Goal: Check status: Check status

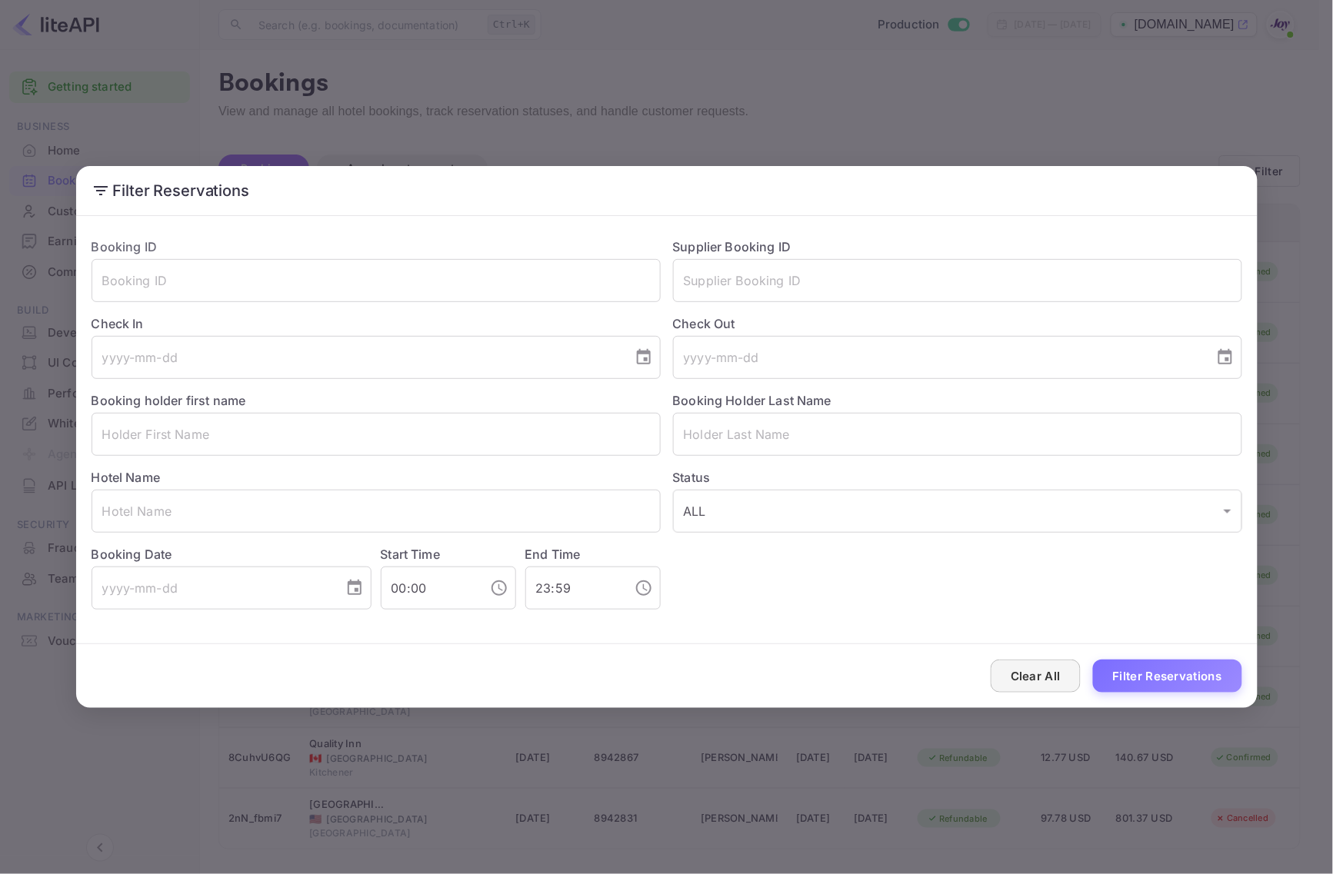
click at [1043, 677] on button "Clear All" at bounding box center [1035, 676] width 90 height 33
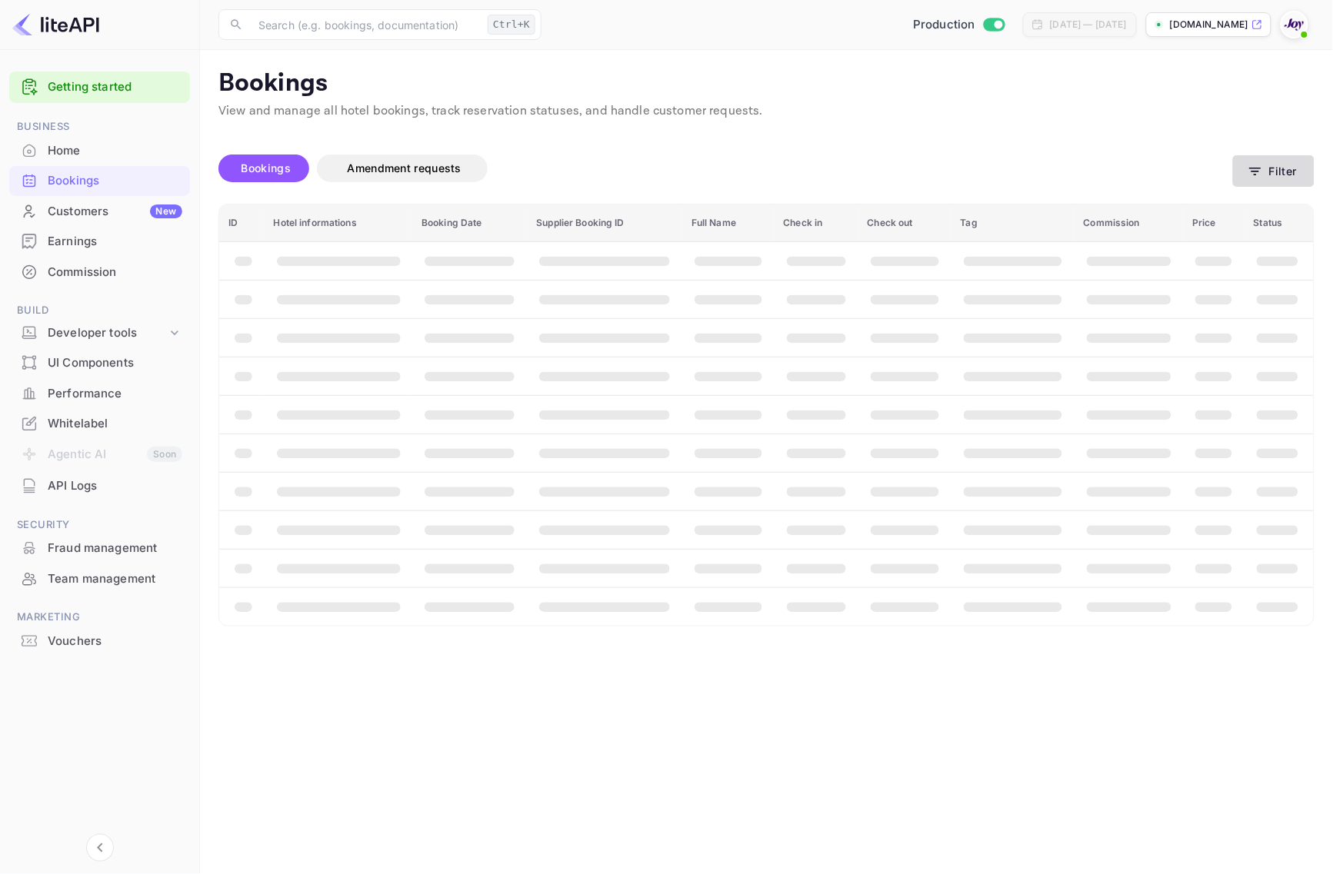
click at [1267, 178] on button "Filter" at bounding box center [1274, 171] width 82 height 32
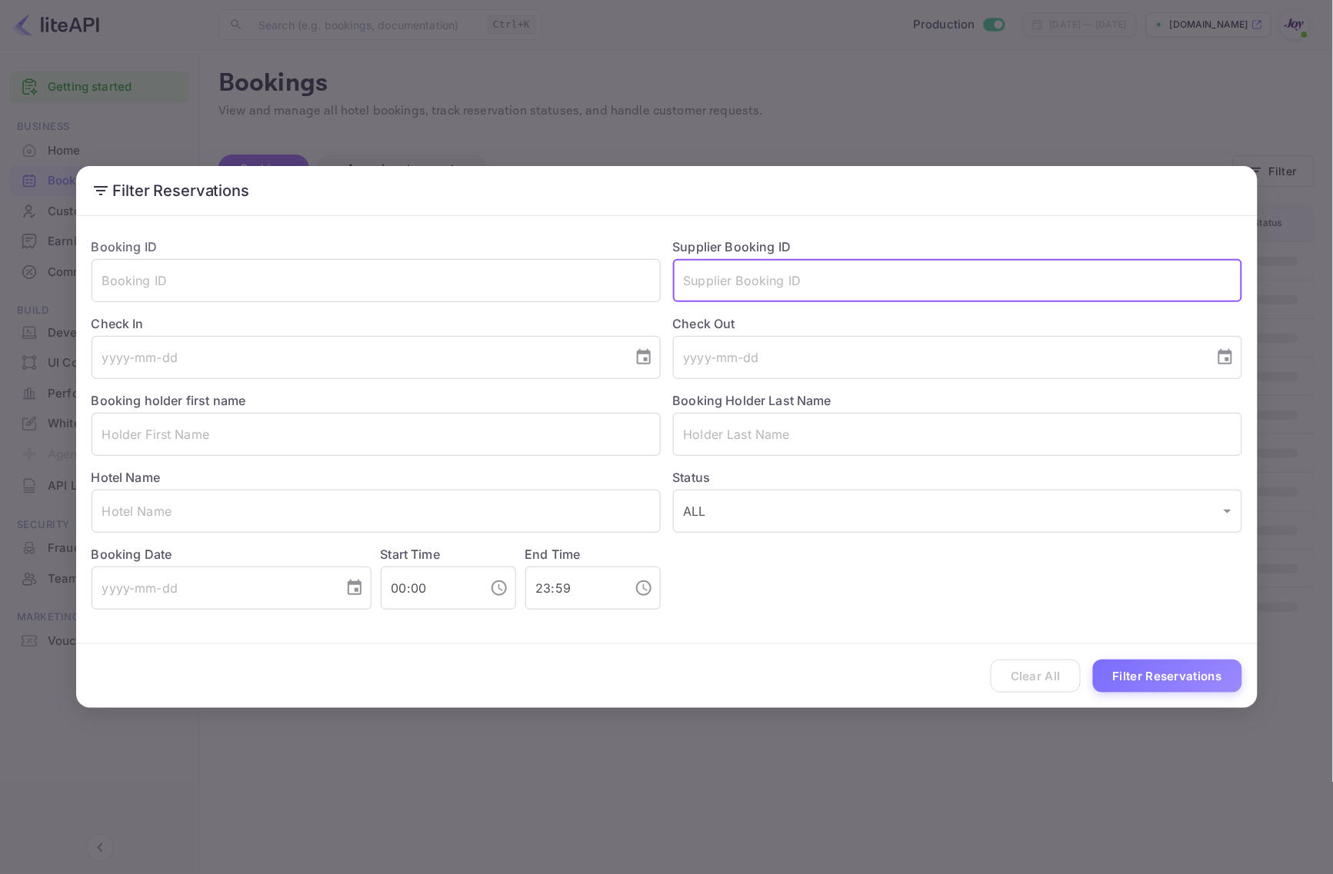
click at [794, 278] on input "text" at bounding box center [957, 280] width 569 height 43
paste input "8907636"
type input "8907636"
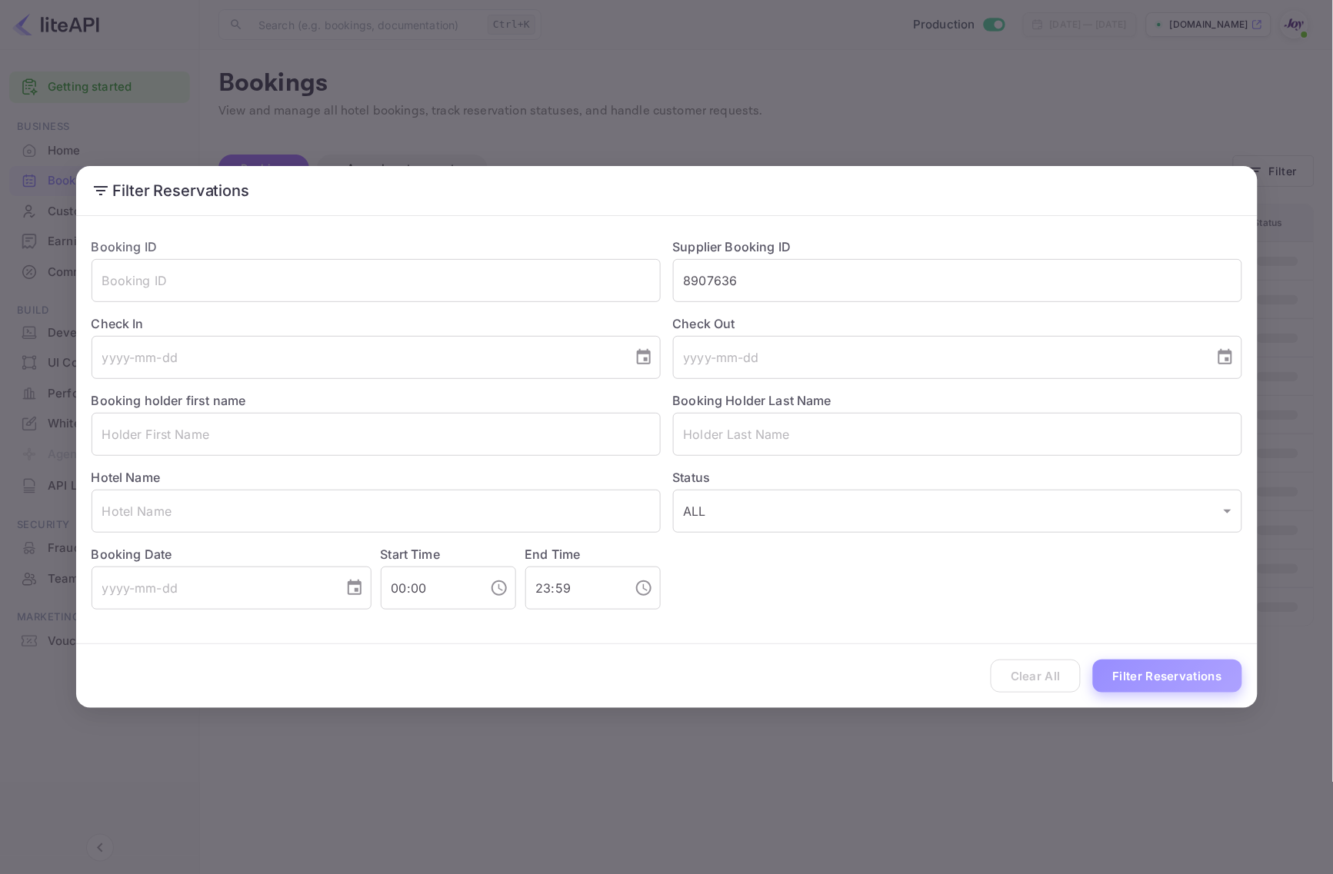
click at [1163, 671] on button "Filter Reservations" at bounding box center [1167, 676] width 149 height 33
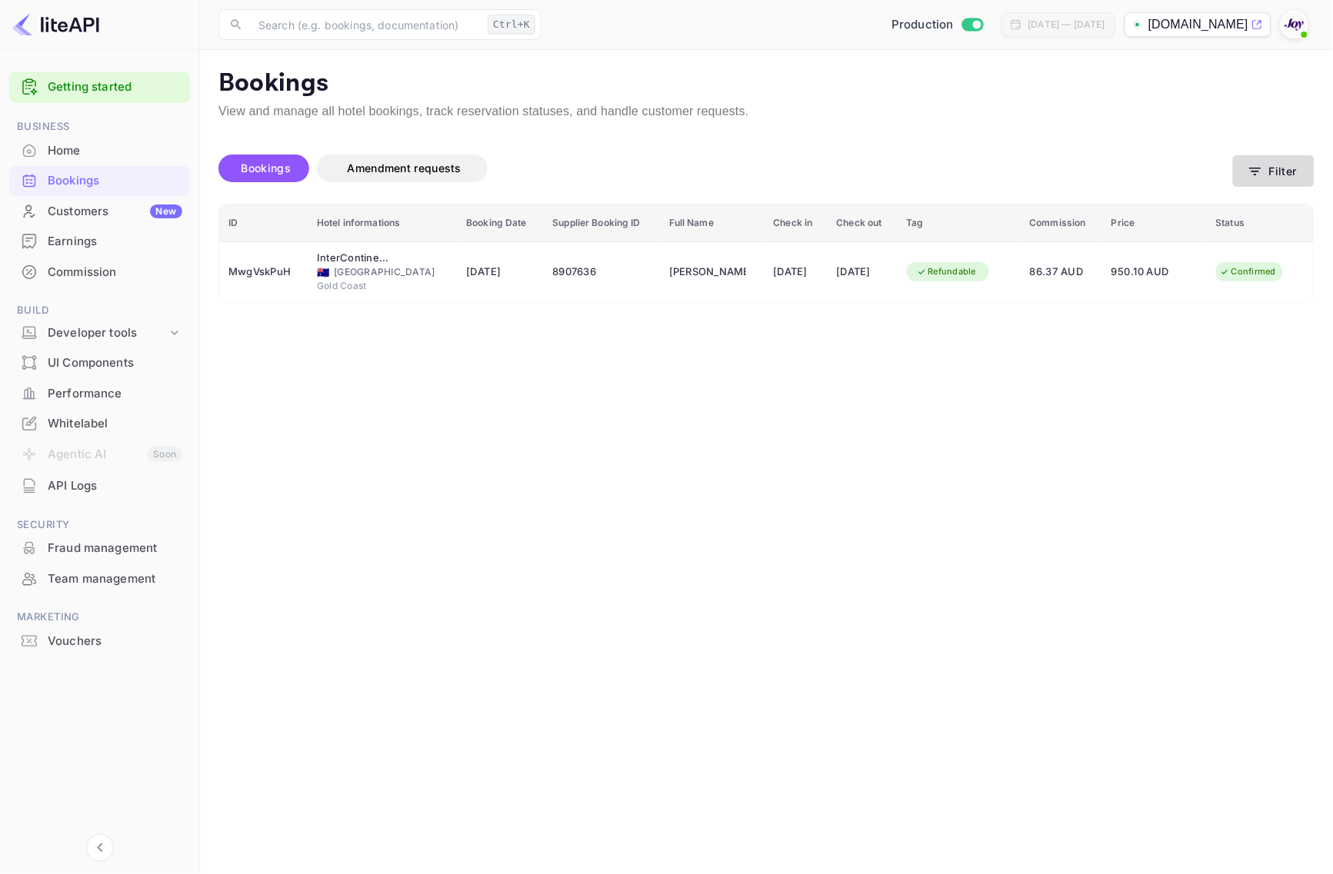
click at [1270, 167] on button "Filter" at bounding box center [1274, 171] width 82 height 32
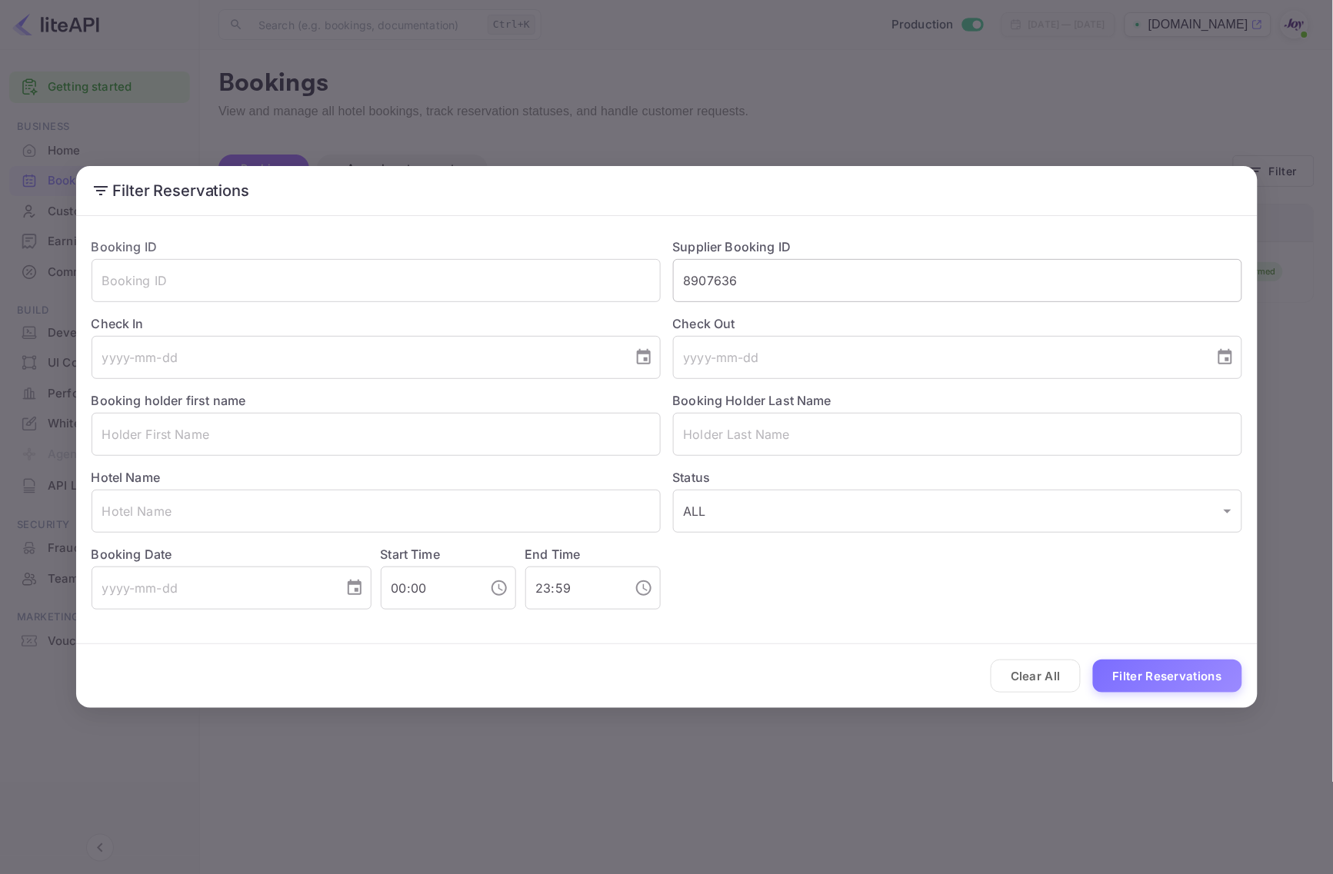
click at [754, 293] on input "8907636" at bounding box center [957, 280] width 569 height 43
click at [755, 291] on input "8907636" at bounding box center [957, 280] width 569 height 43
paste input "500260"
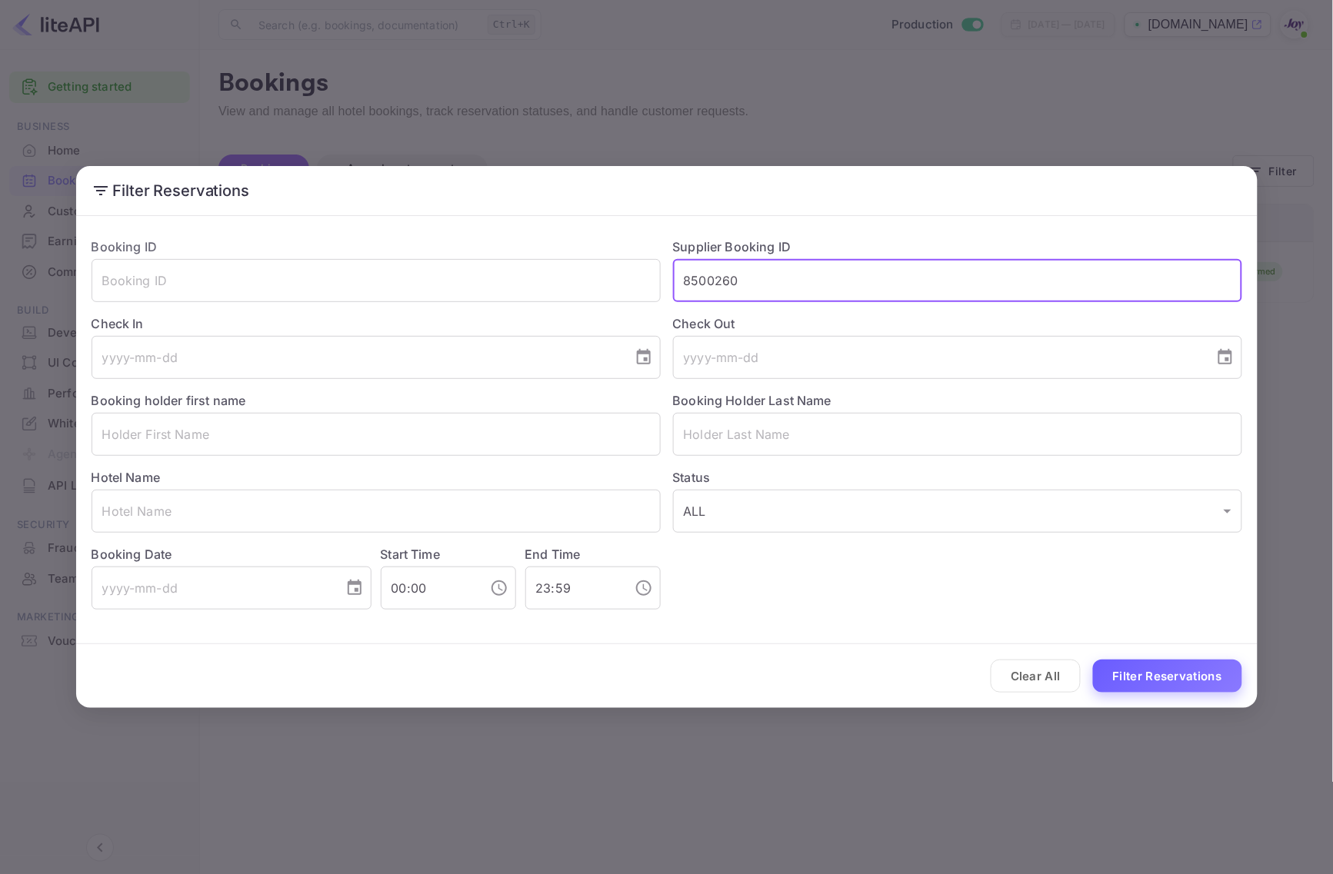
type input "8500260"
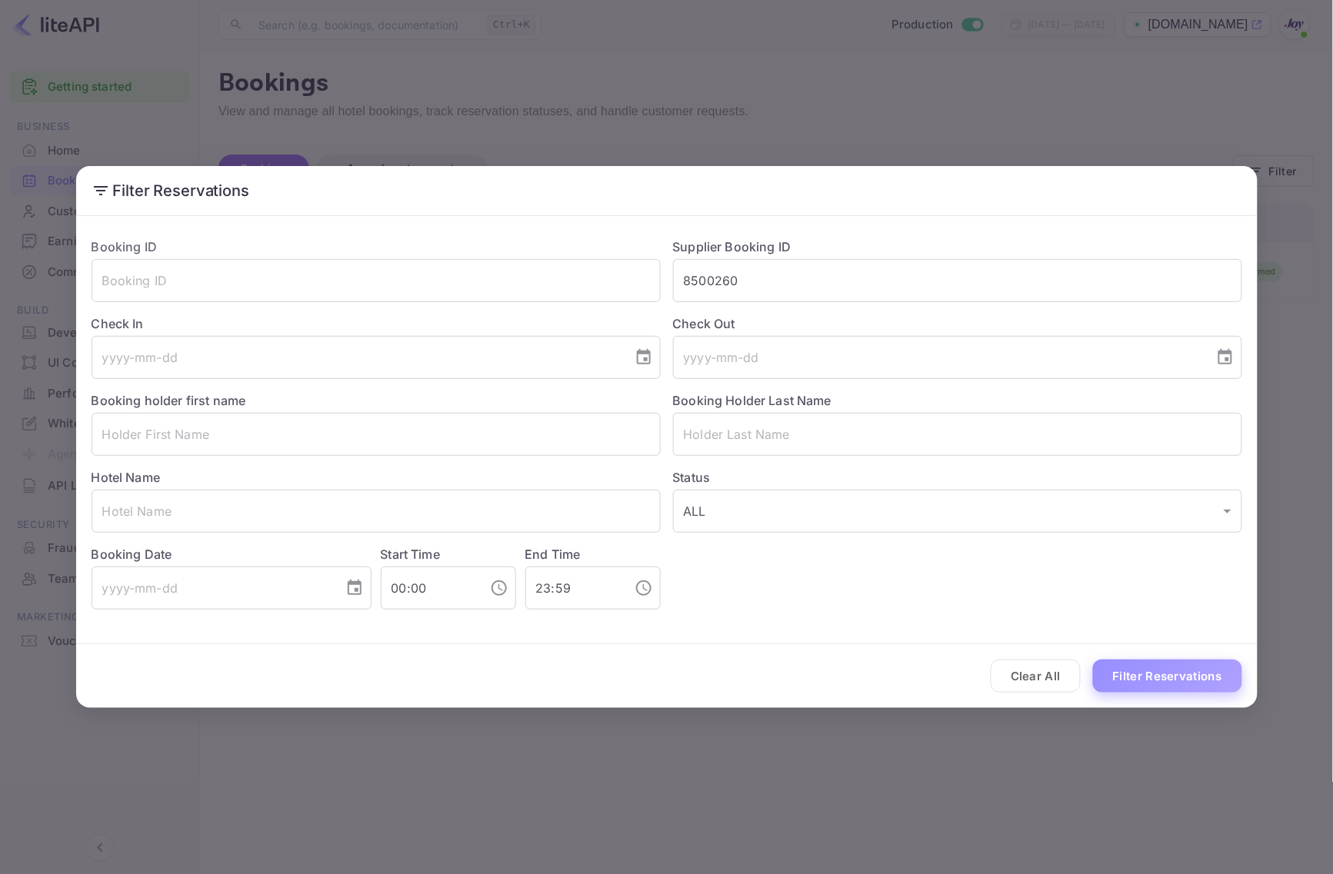
click at [1120, 670] on button "Filter Reservations" at bounding box center [1167, 676] width 149 height 33
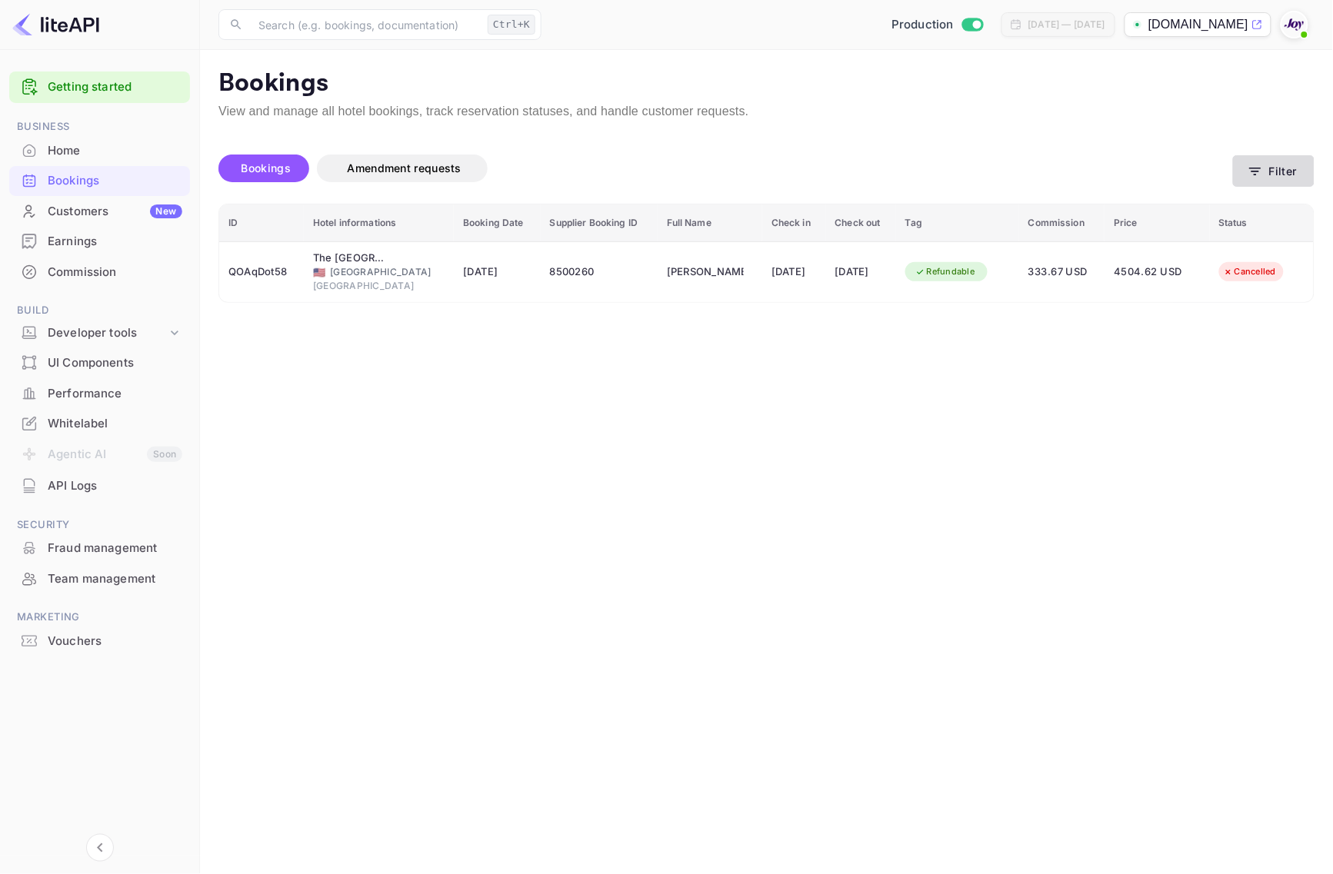
click at [1260, 175] on icon "button" at bounding box center [1254, 171] width 15 height 15
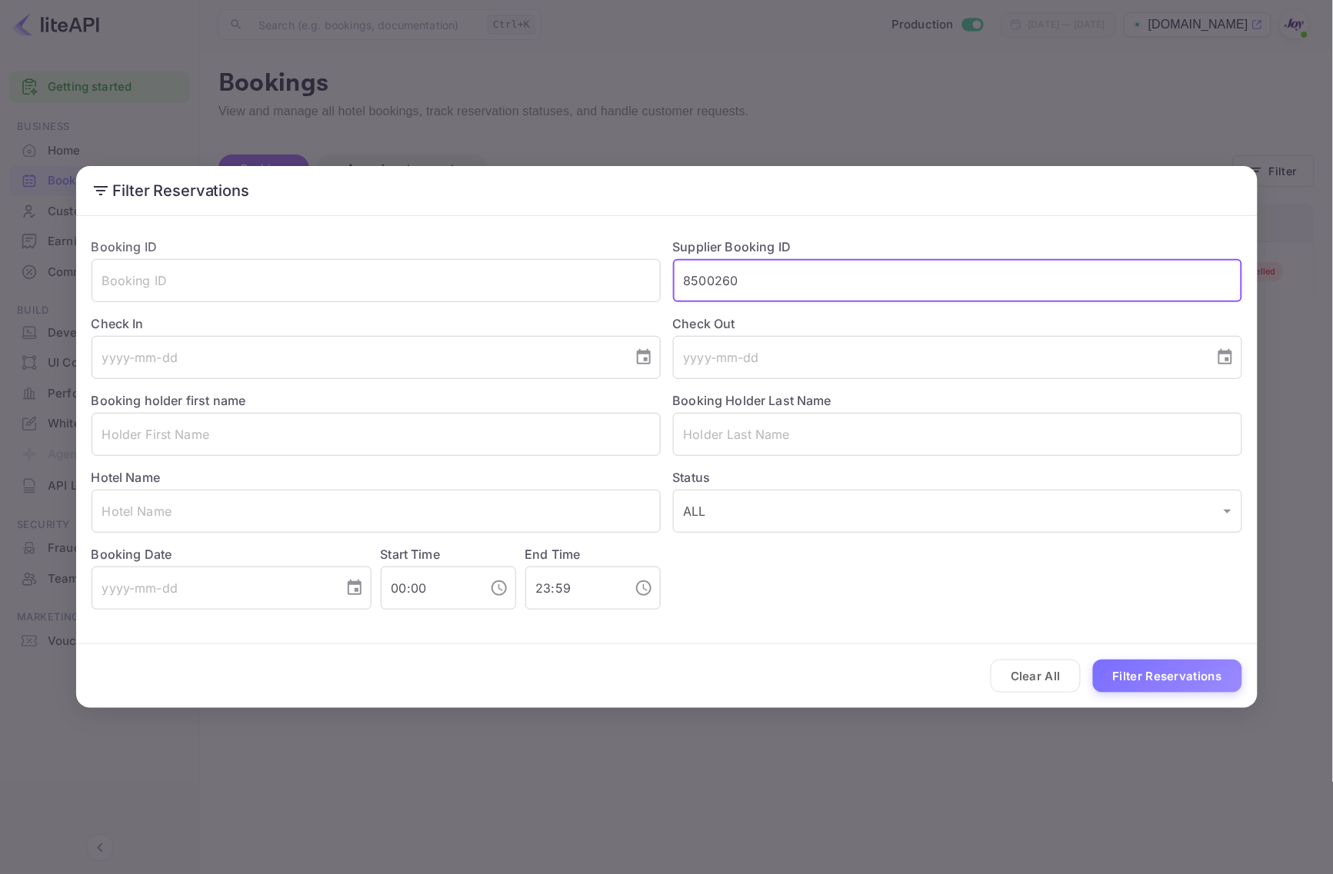
click at [857, 290] on input "8500260" at bounding box center [957, 280] width 569 height 43
paste input "719731"
type input "8719731"
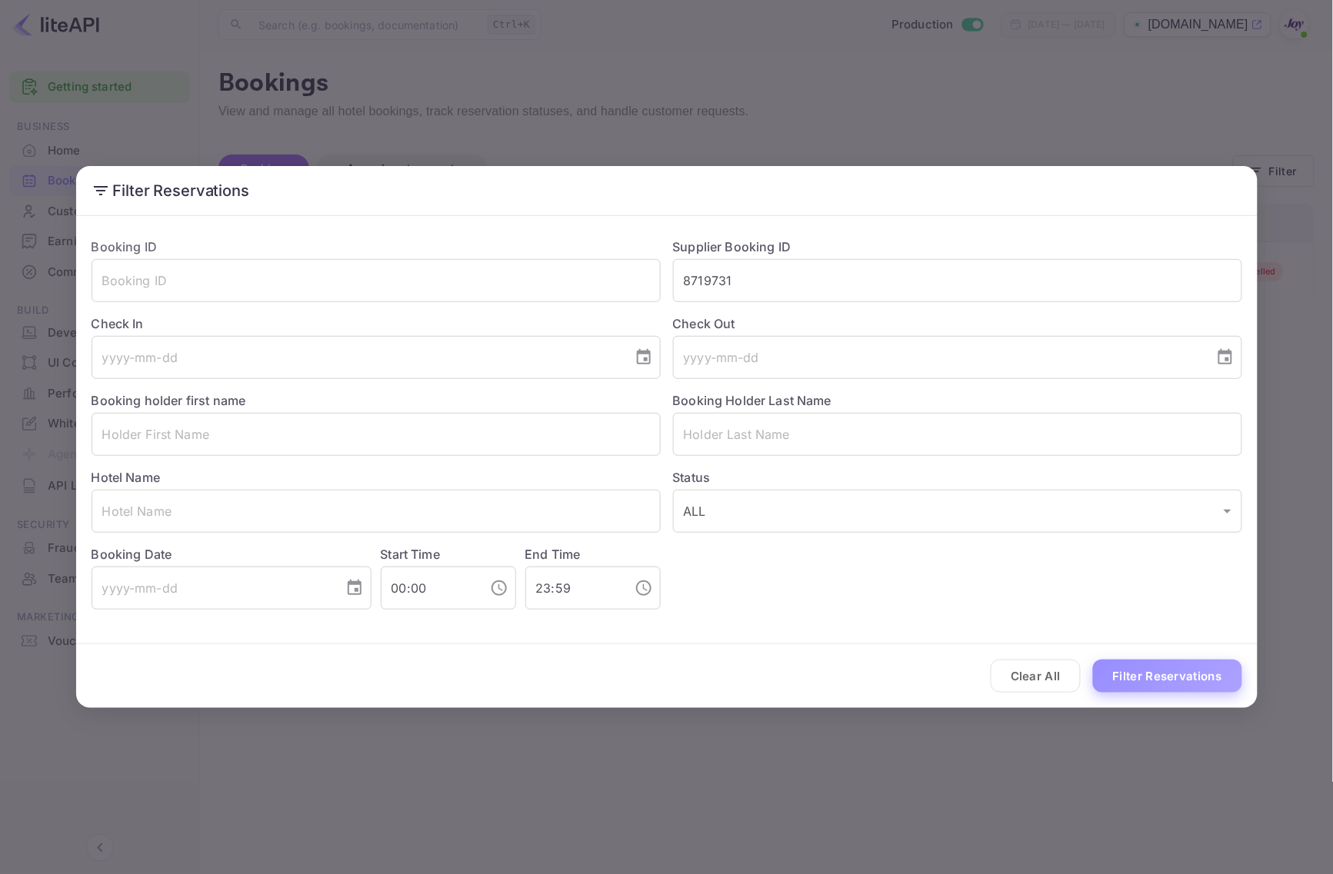
click at [1140, 684] on button "Filter Reservations" at bounding box center [1167, 676] width 149 height 33
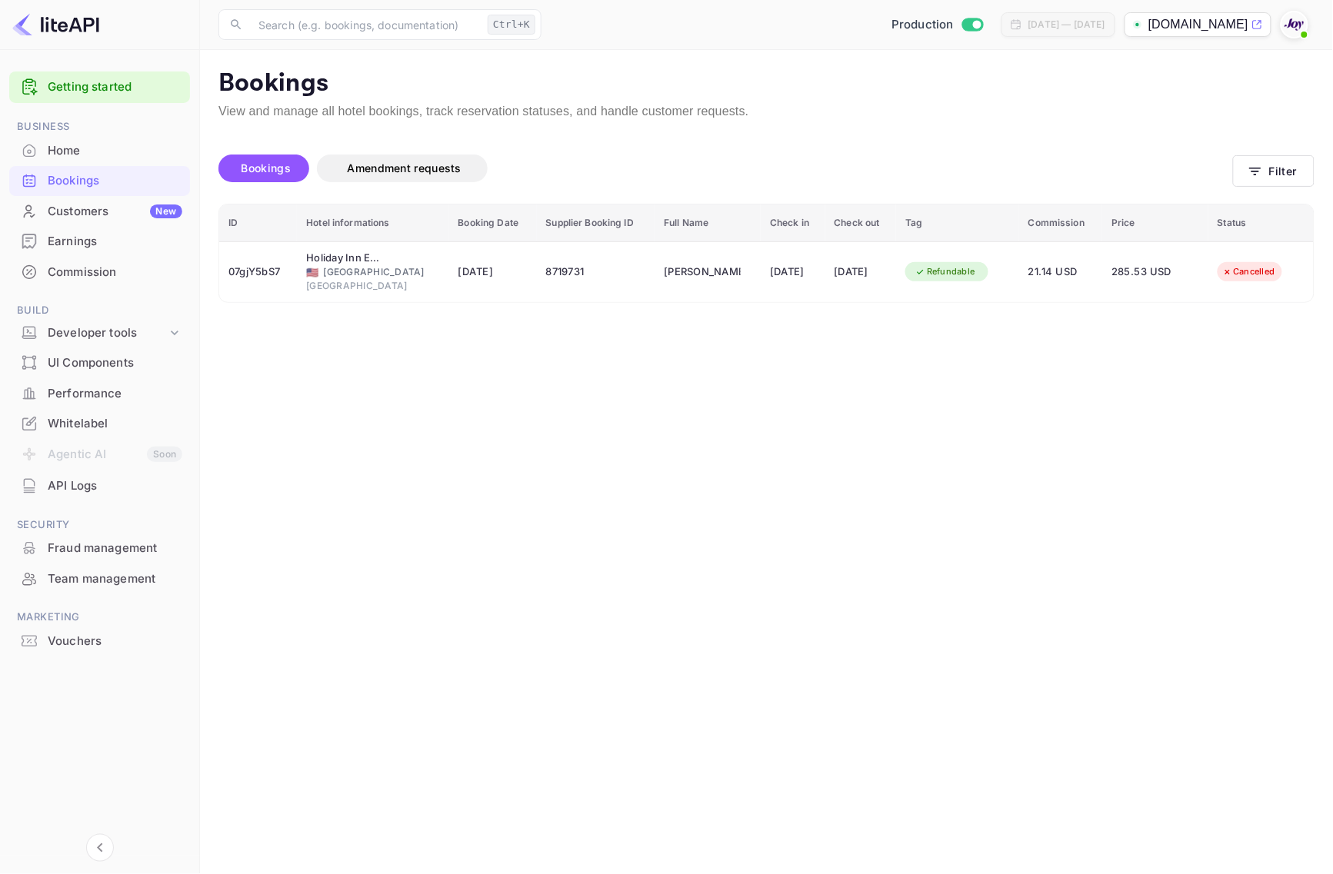
click at [546, 613] on main "Bookings View and manage all hotel bookings, track reservation statuses, and ha…" at bounding box center [766, 462] width 1133 height 824
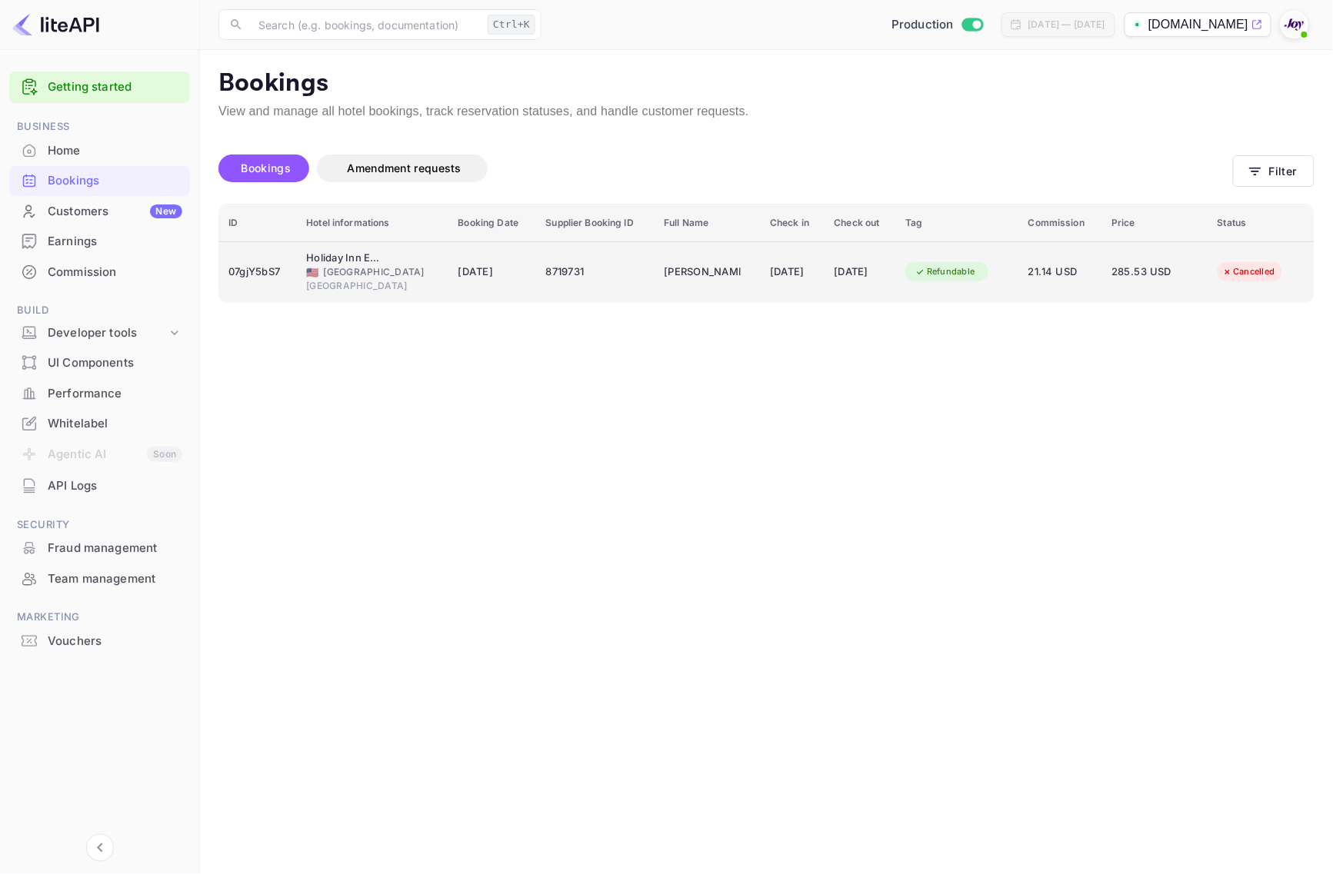
click at [251, 271] on div "07gjY5bS7" at bounding box center [257, 272] width 59 height 25
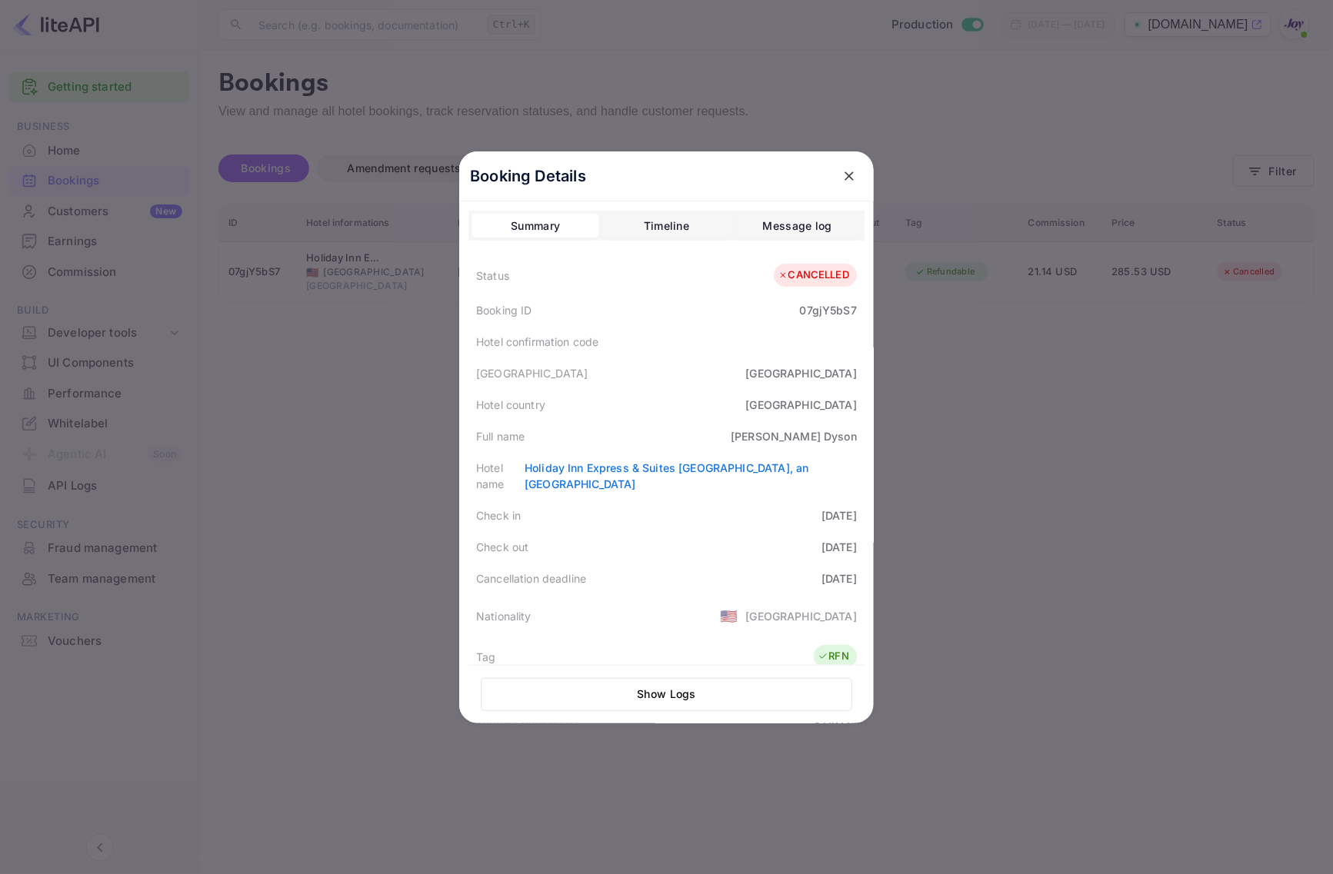
click at [832, 433] on div "[PERSON_NAME]" at bounding box center [793, 436] width 126 height 16
copy div "Dyson"
click at [840, 312] on div "07gjY5bS7" at bounding box center [828, 310] width 57 height 16
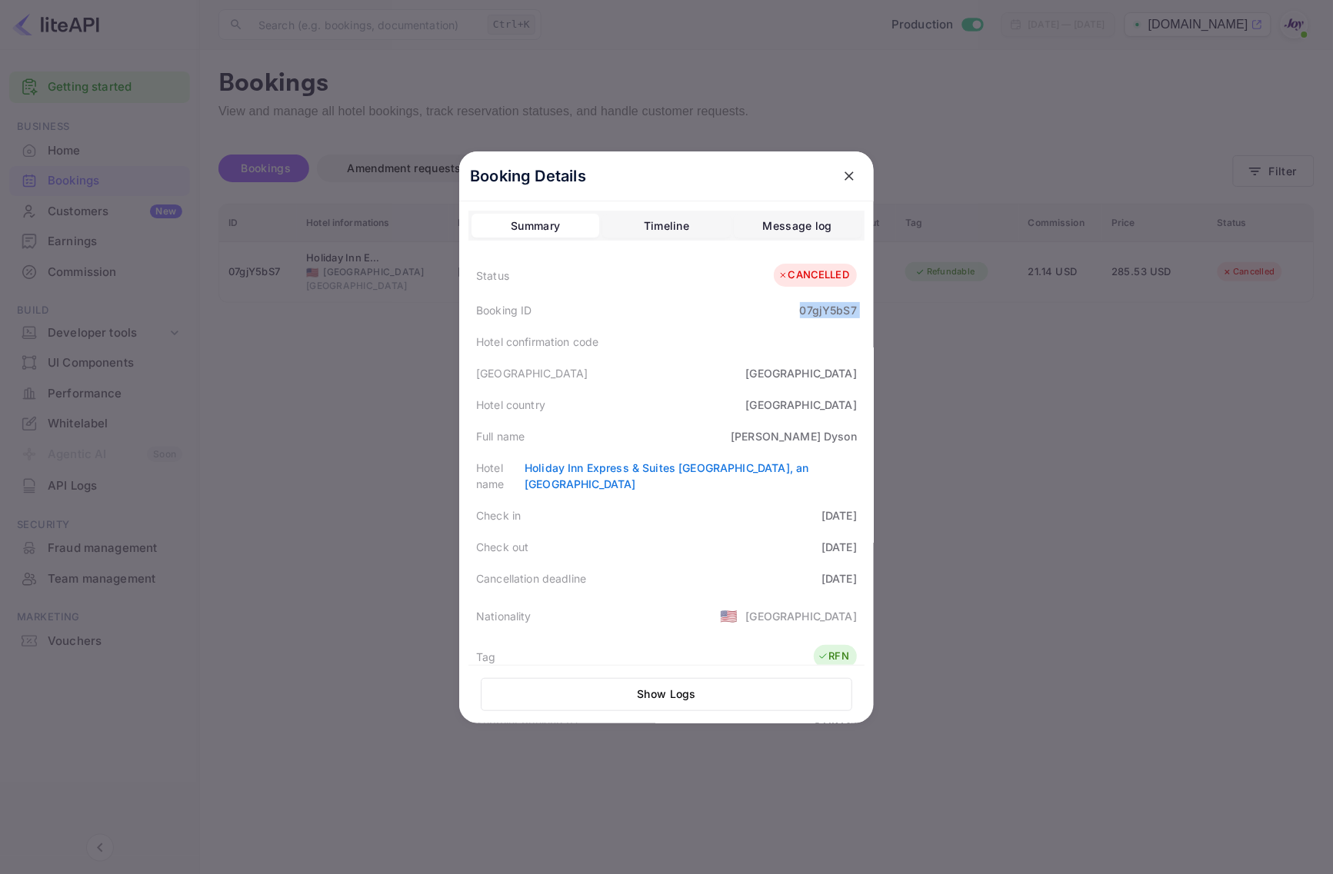
click at [840, 312] on div "07gjY5bS7" at bounding box center [828, 310] width 57 height 16
copy div "07gjY5bS7"
drag, startPoint x: 1096, startPoint y: 483, endPoint x: 1211, endPoint y: 396, distance: 144.4
click at [1134, 461] on div at bounding box center [666, 437] width 1333 height 874
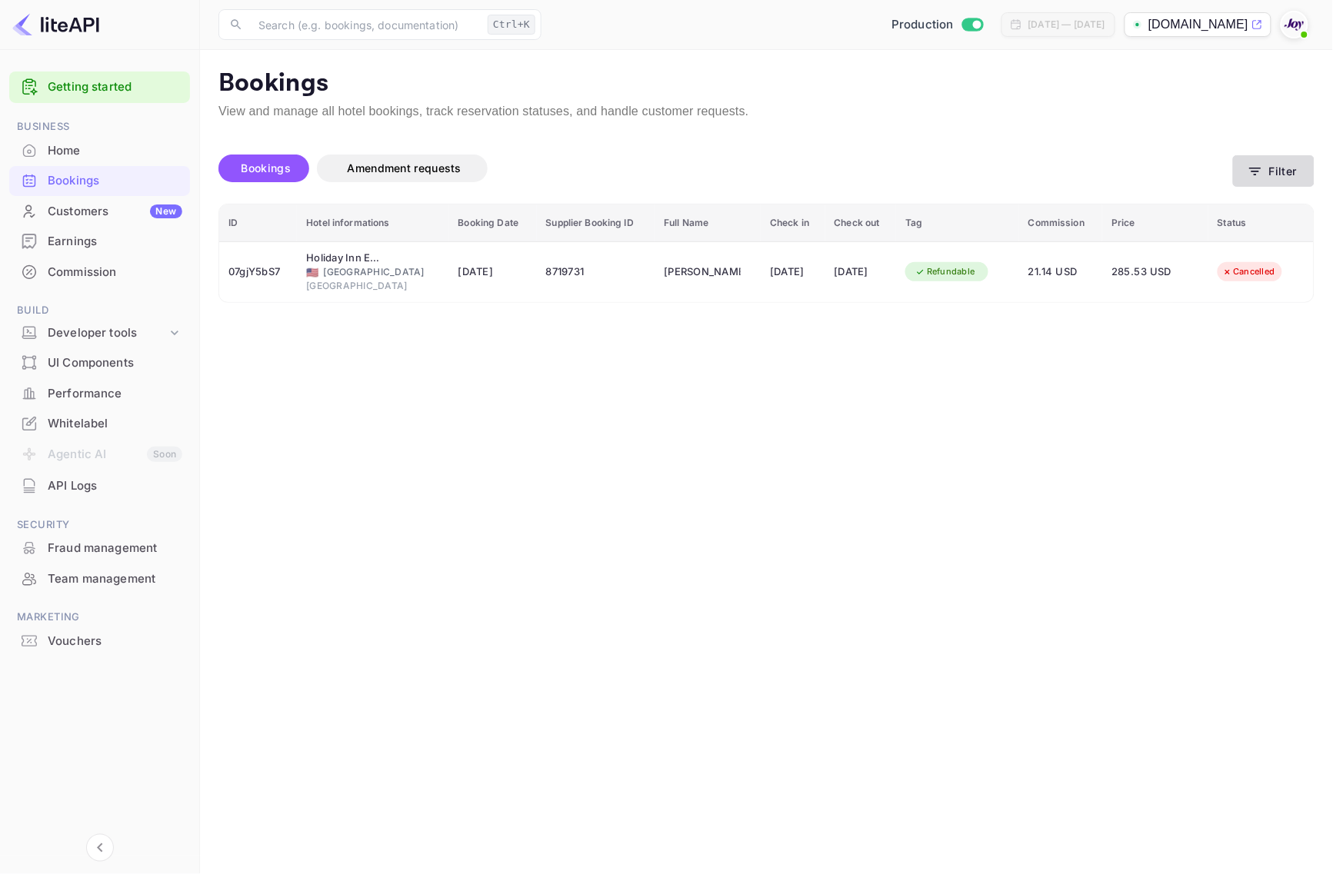
click at [1277, 181] on button "Filter" at bounding box center [1274, 171] width 82 height 32
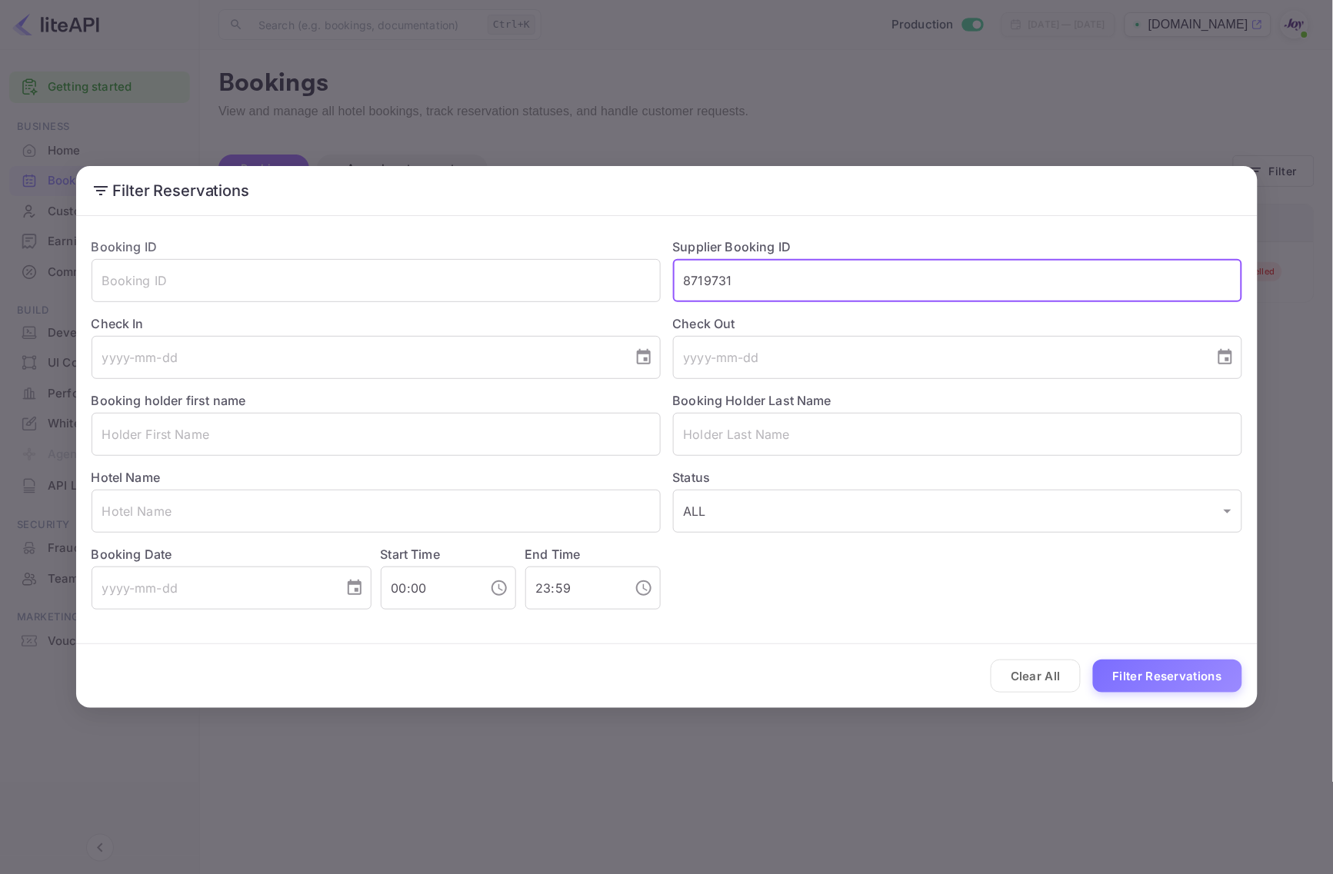
click at [842, 290] on input "8719731" at bounding box center [957, 280] width 569 height 43
paste input "940052"
type input "8940052"
click at [1139, 679] on button "Filter Reservations" at bounding box center [1167, 676] width 149 height 33
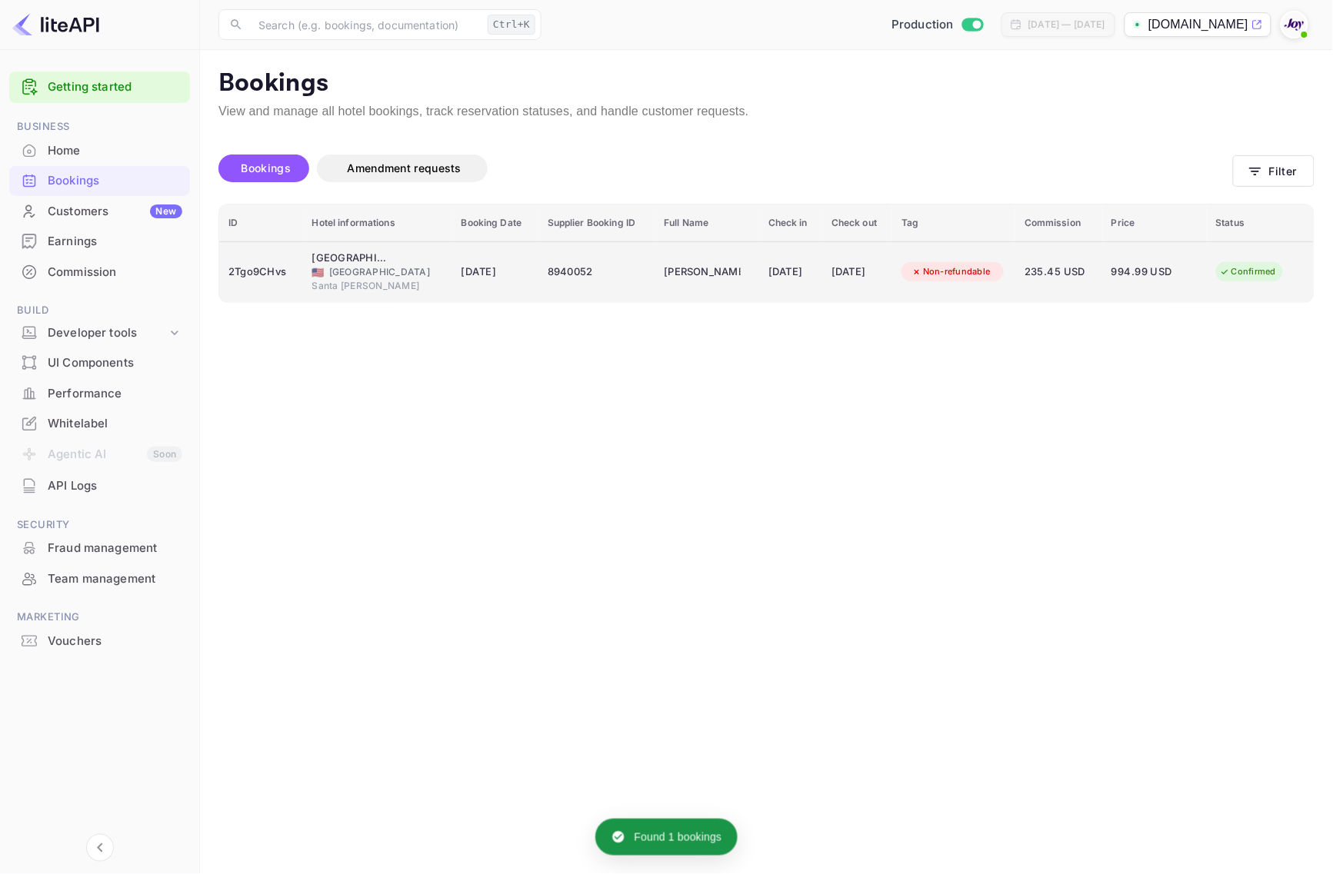
click at [255, 271] on div "2Tgo9CHvs" at bounding box center [260, 272] width 65 height 25
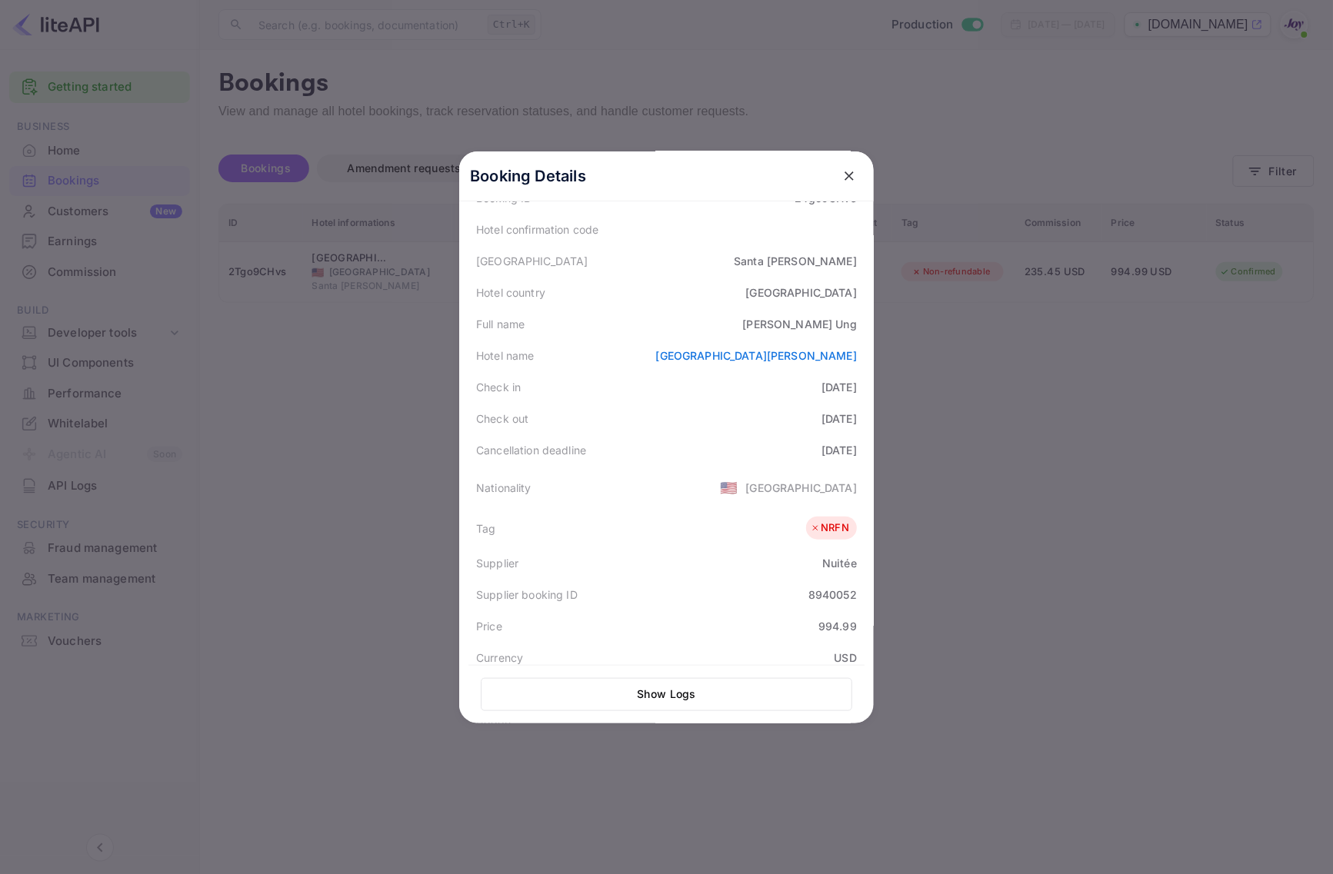
scroll to position [361, 0]
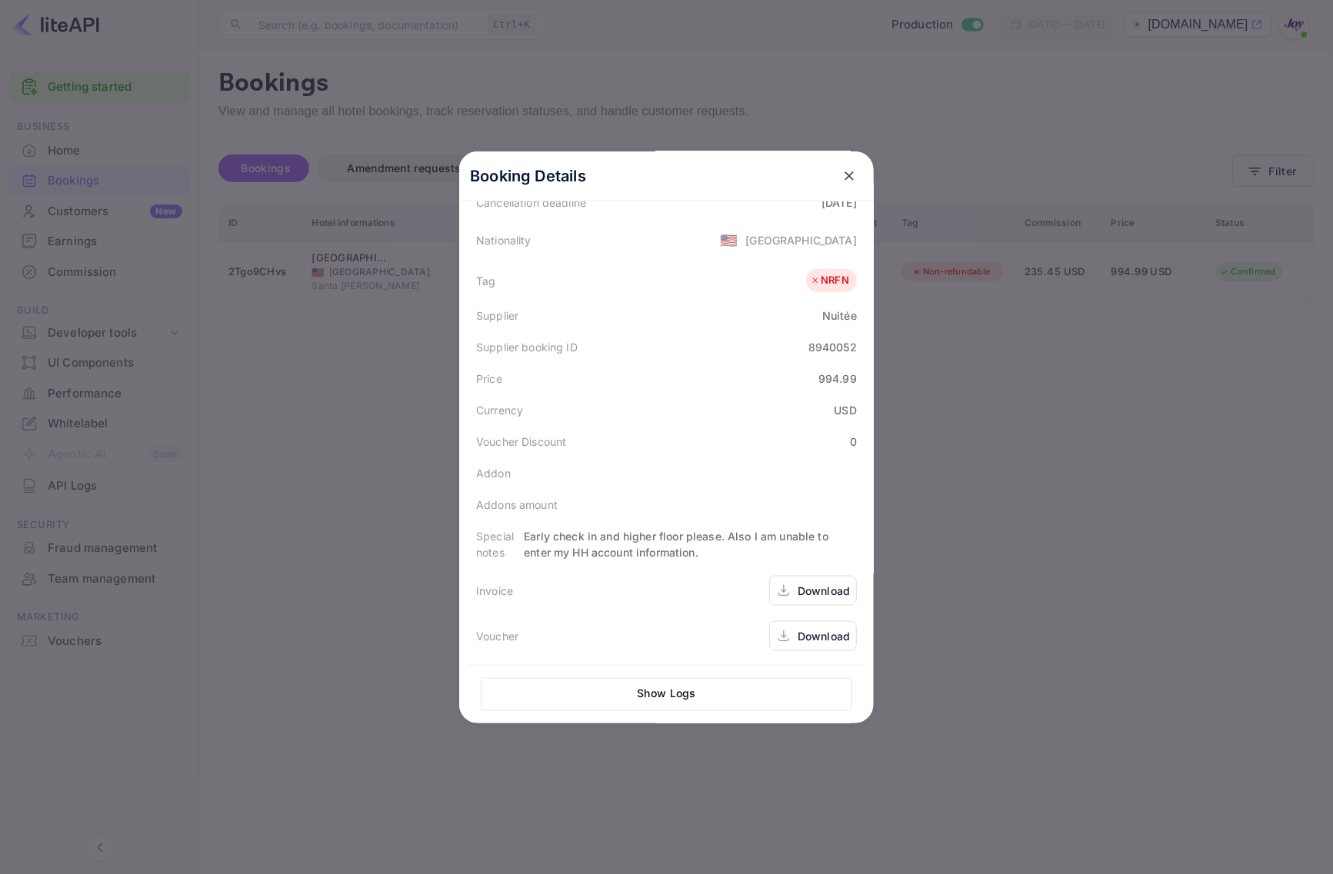
click at [810, 593] on div "Download" at bounding box center [823, 591] width 52 height 16
click at [823, 632] on div "Download" at bounding box center [823, 636] width 52 height 16
click at [304, 404] on div at bounding box center [666, 437] width 1333 height 874
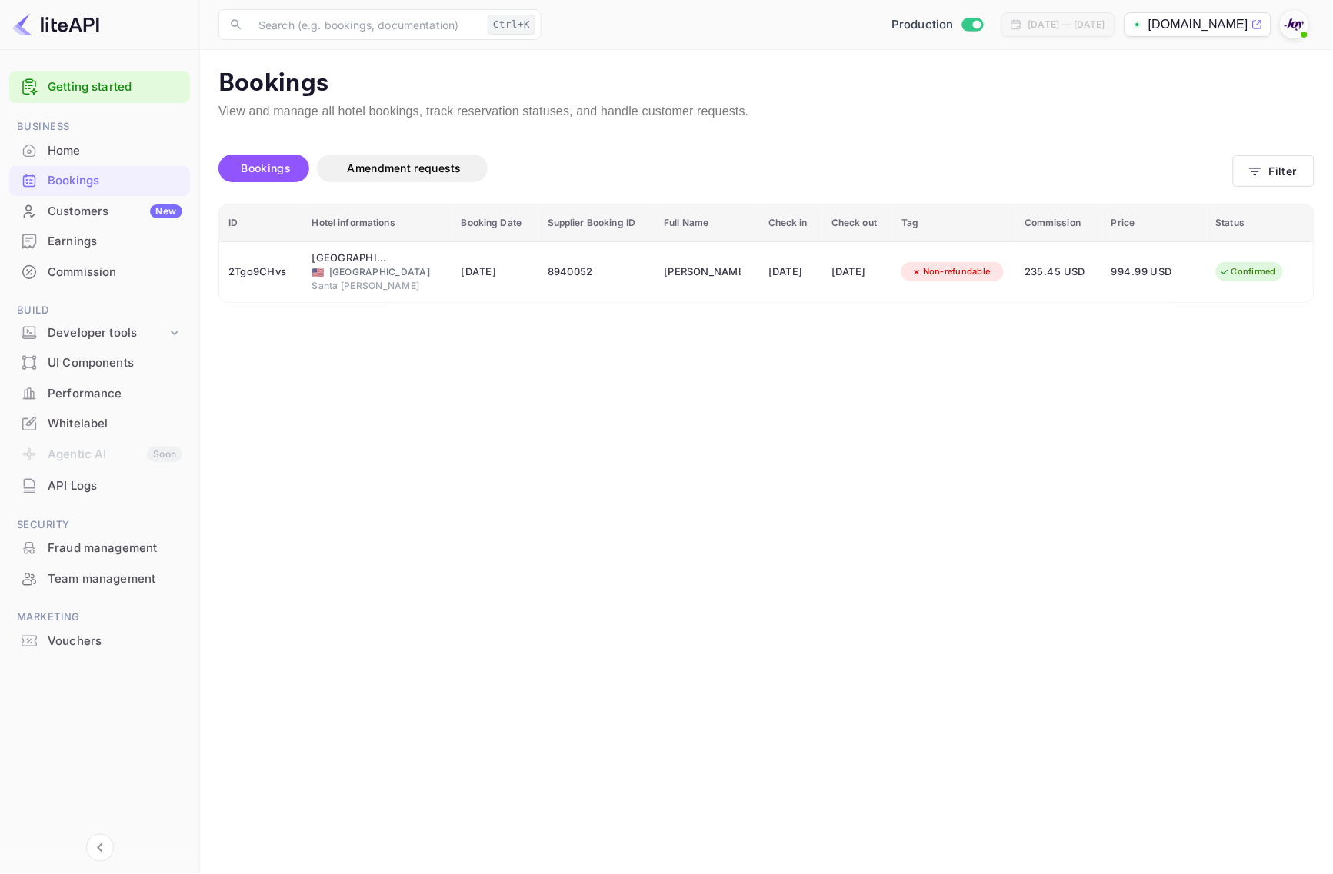
drag, startPoint x: 701, startPoint y: 577, endPoint x: 771, endPoint y: 636, distance: 92.3
click at [704, 575] on main "Bookings View and manage all hotel bookings, track reservation statuses, and ha…" at bounding box center [766, 462] width 1133 height 824
click at [1171, 424] on main "Bookings View and manage all hotel bookings, track reservation statuses, and ha…" at bounding box center [766, 462] width 1133 height 824
